Goal: Information Seeking & Learning: Learn about a topic

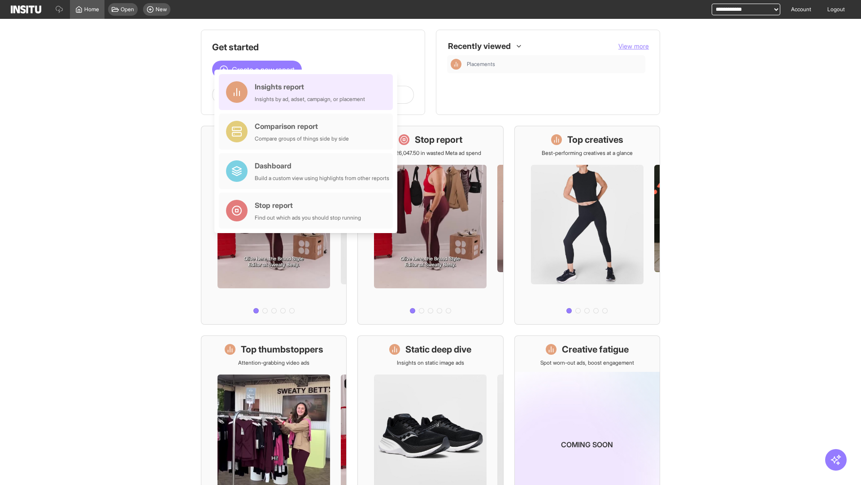
click at [308, 92] on div "Insights report Insights by ad, adset, campaign, or placement" at bounding box center [310, 92] width 110 height 22
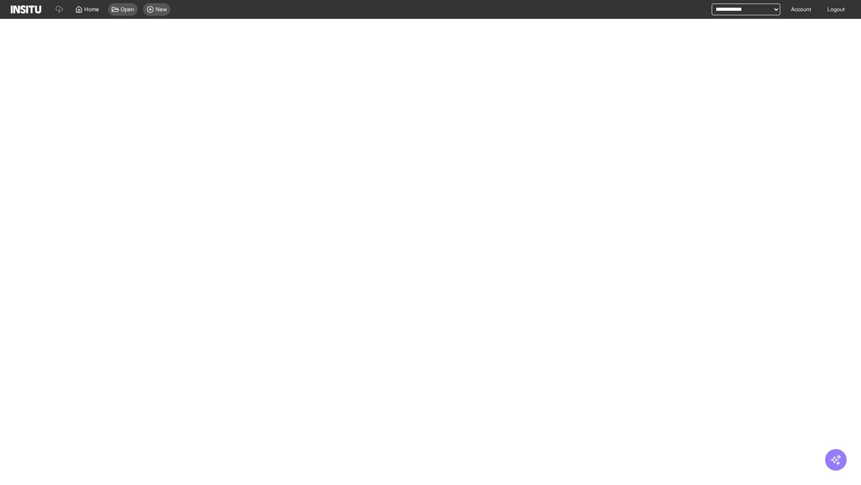
select select "**"
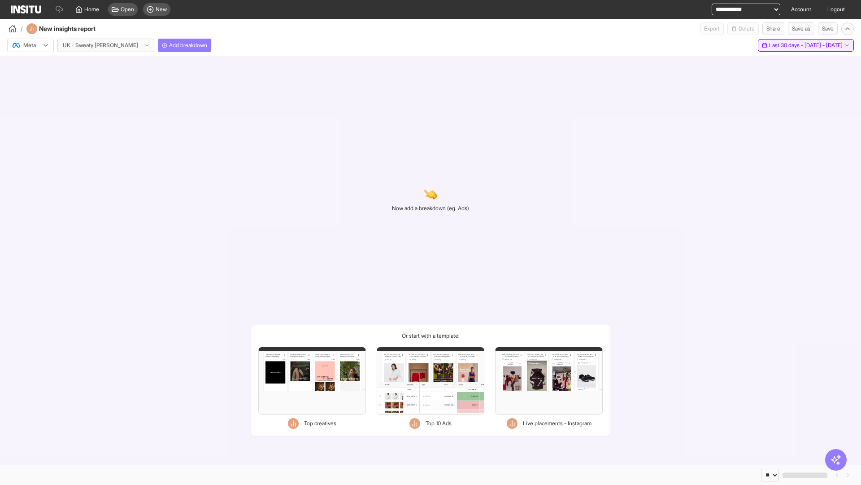
click at [790, 45] on span "Last 30 days - [DATE] - [DATE]" at bounding box center [806, 45] width 74 height 7
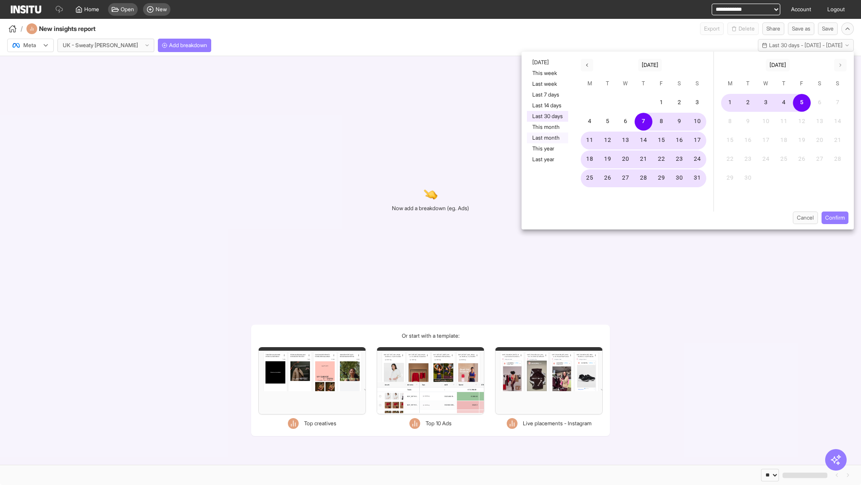
click at [547, 138] on button "Last month" at bounding box center [547, 137] width 41 height 11
